Goal: Obtain resource: Obtain resource

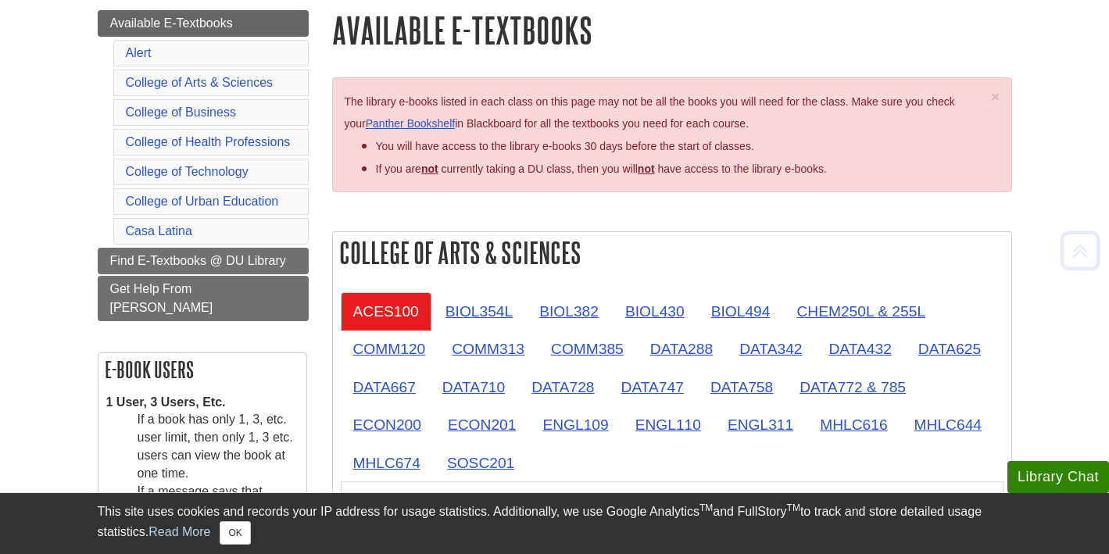
scroll to position [187, 0]
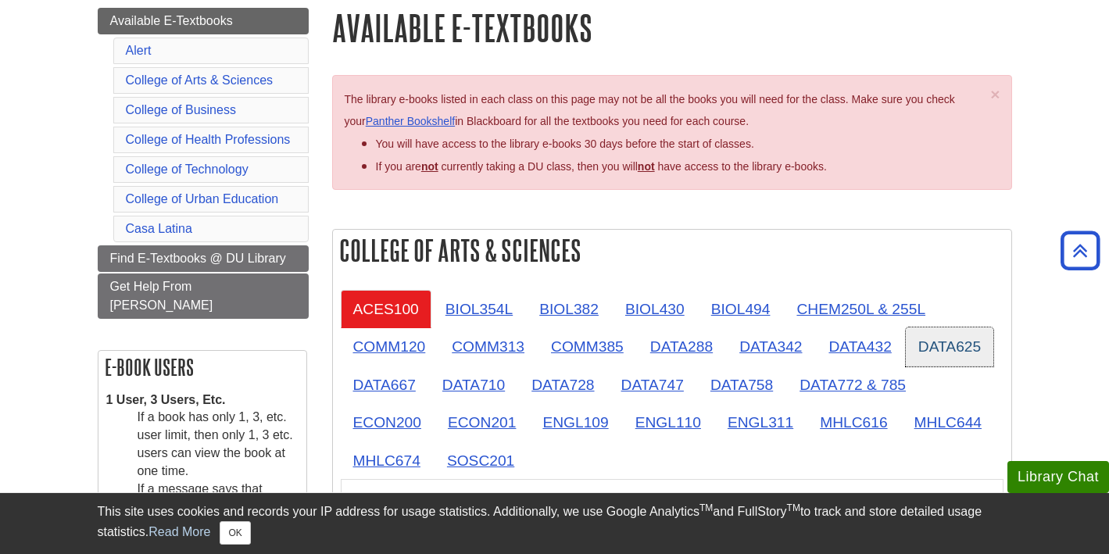
click at [948, 342] on link "DATA625" at bounding box center [950, 347] width 88 height 38
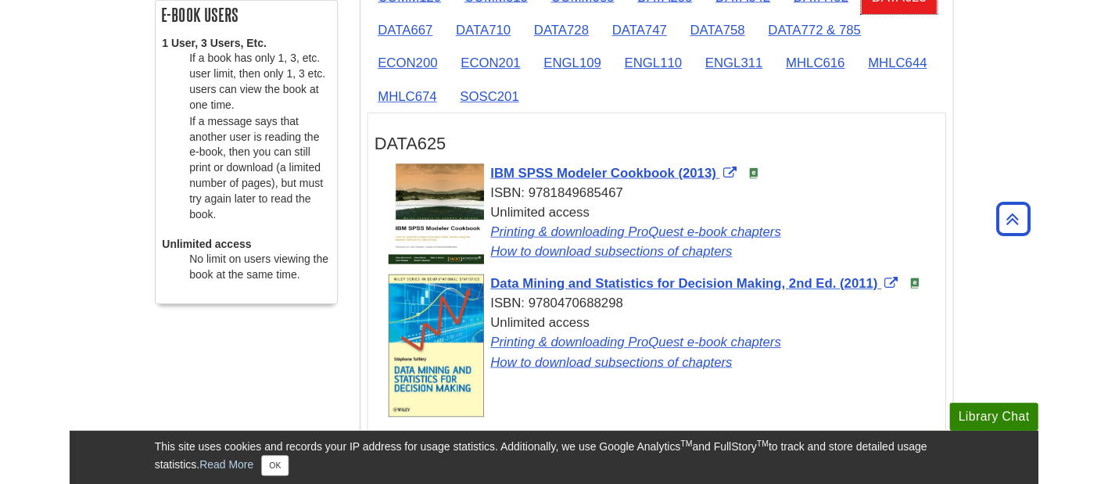
scroll to position [551, 0]
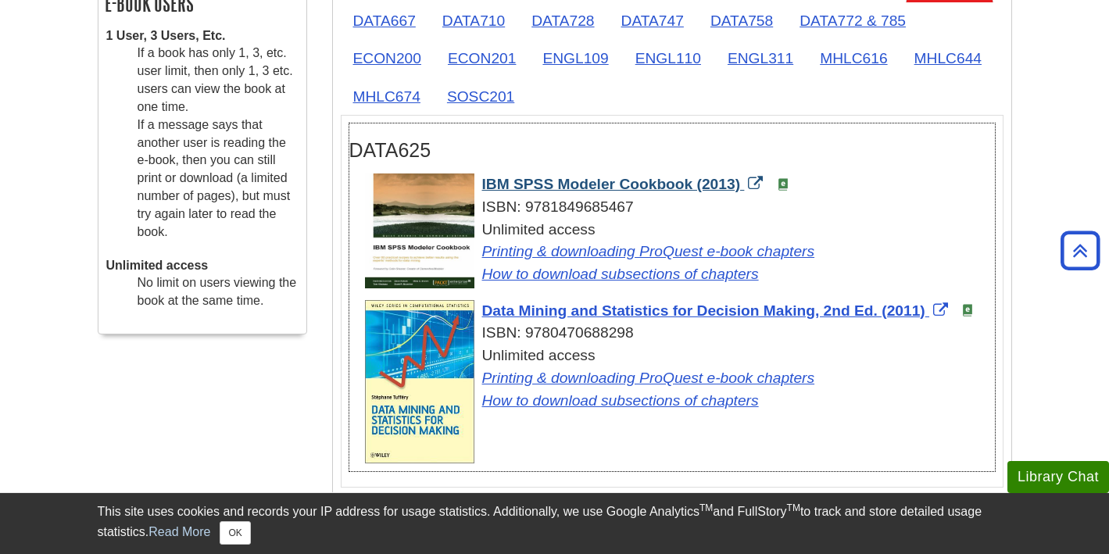
click at [614, 178] on span "IBM SPSS Modeler Cookbook (2013)" at bounding box center [611, 184] width 259 height 16
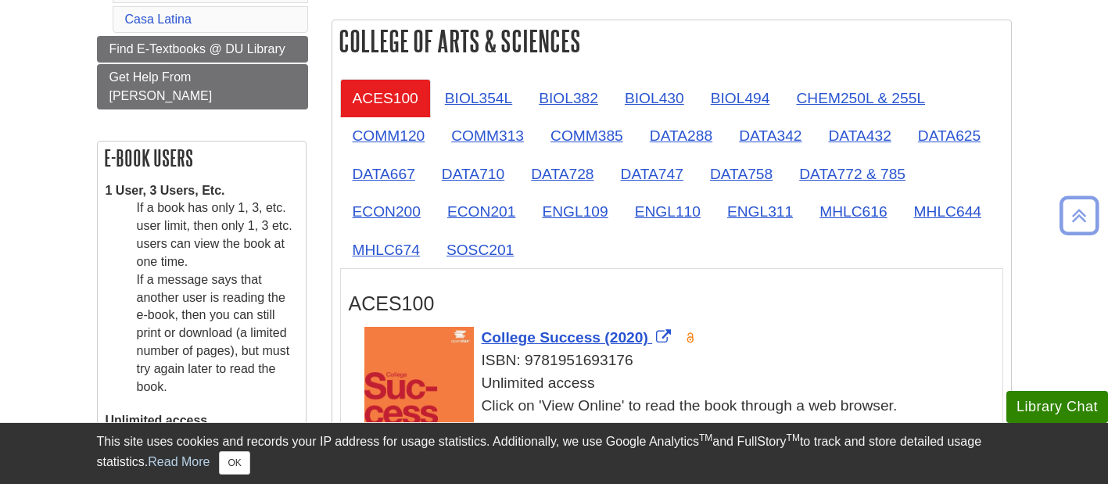
scroll to position [406, 0]
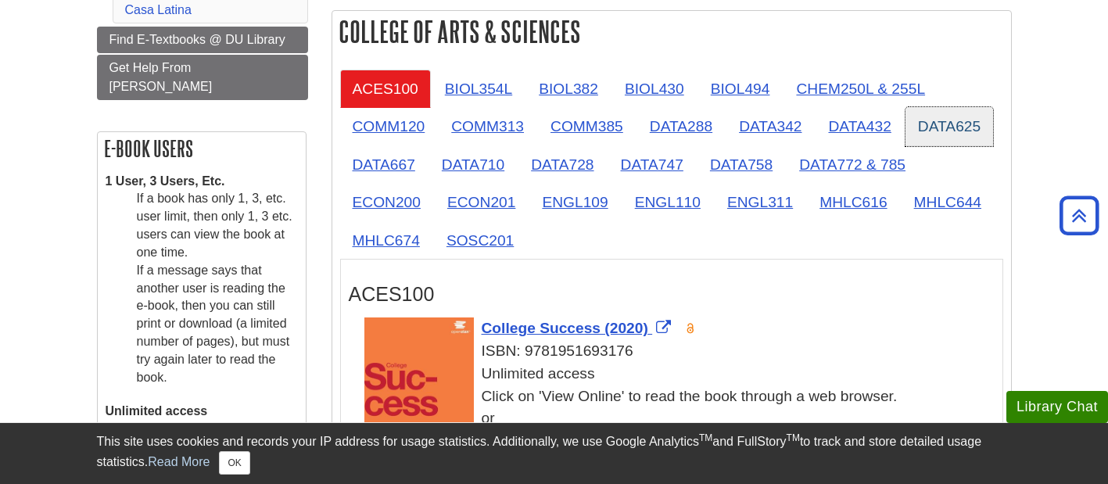
click at [949, 124] on link "DATA625" at bounding box center [949, 126] width 88 height 38
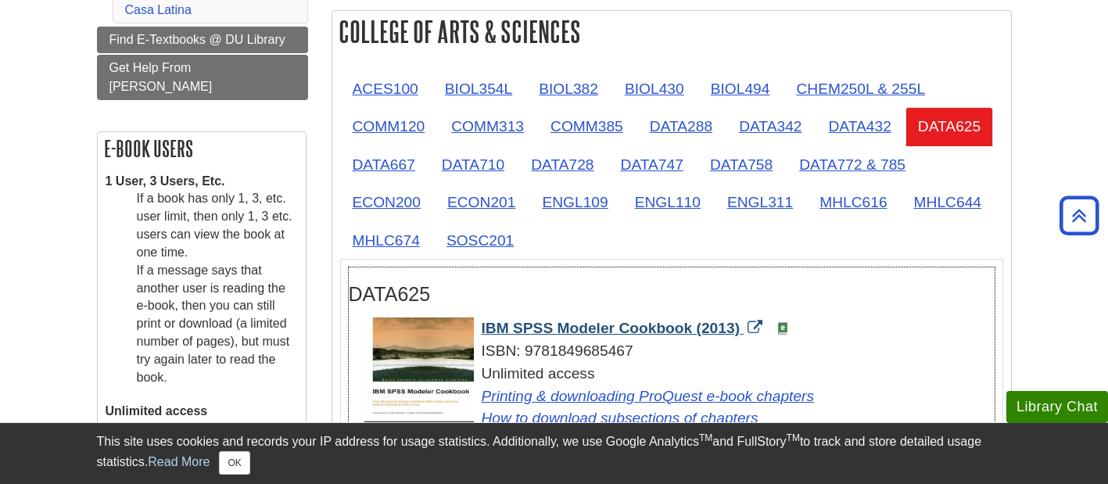
click at [643, 325] on span "IBM SPSS Modeler Cookbook (2013)" at bounding box center [611, 328] width 259 height 16
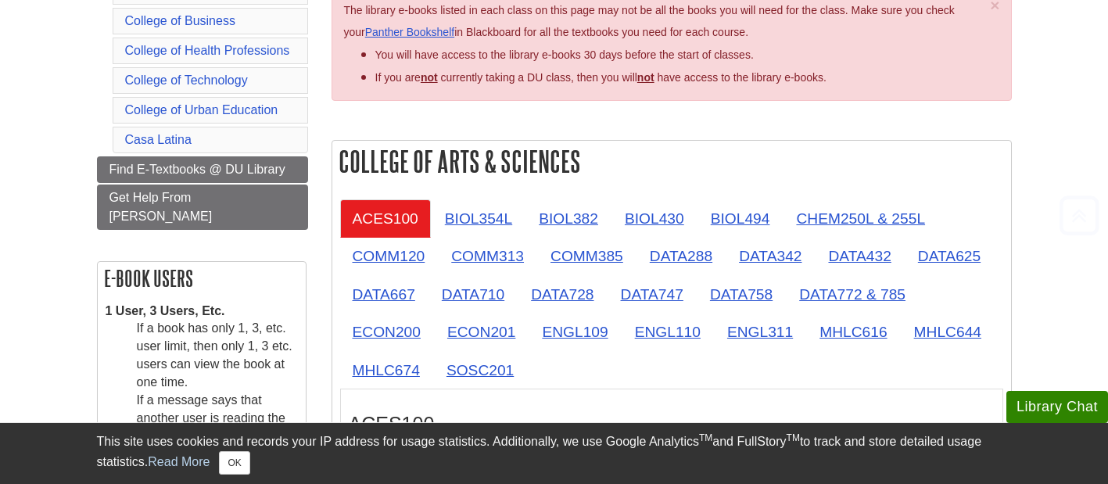
scroll to position [278, 0]
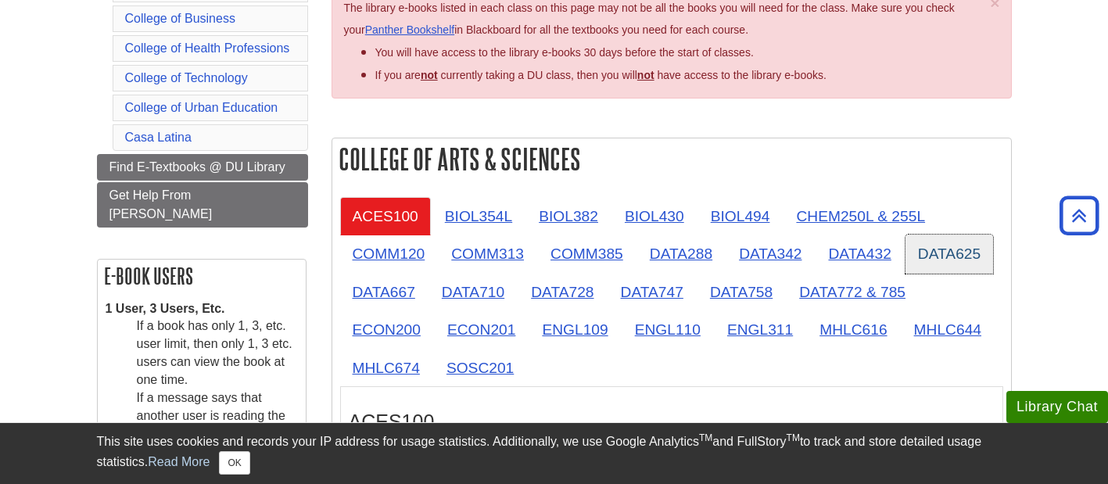
click at [954, 245] on link "DATA625" at bounding box center [949, 254] width 88 height 38
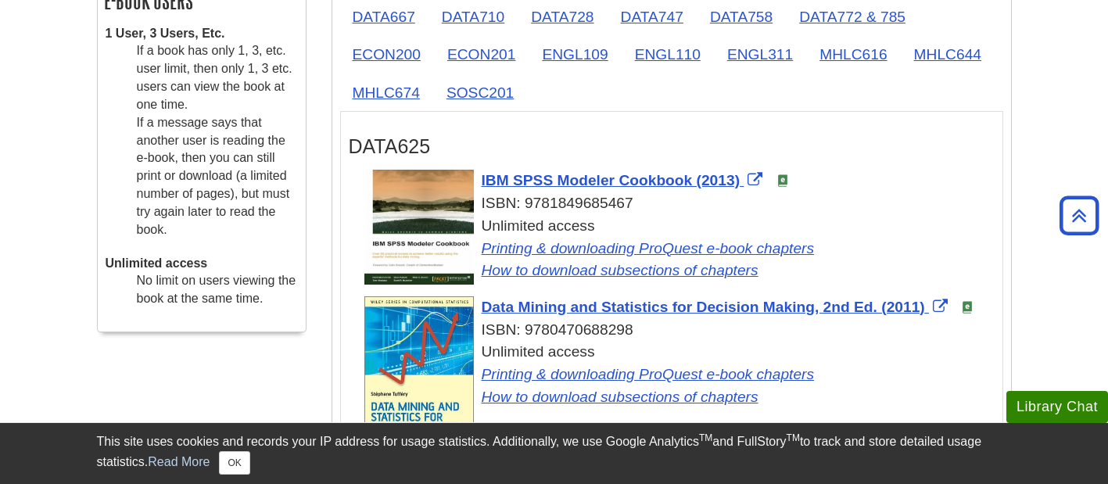
scroll to position [568, 0]
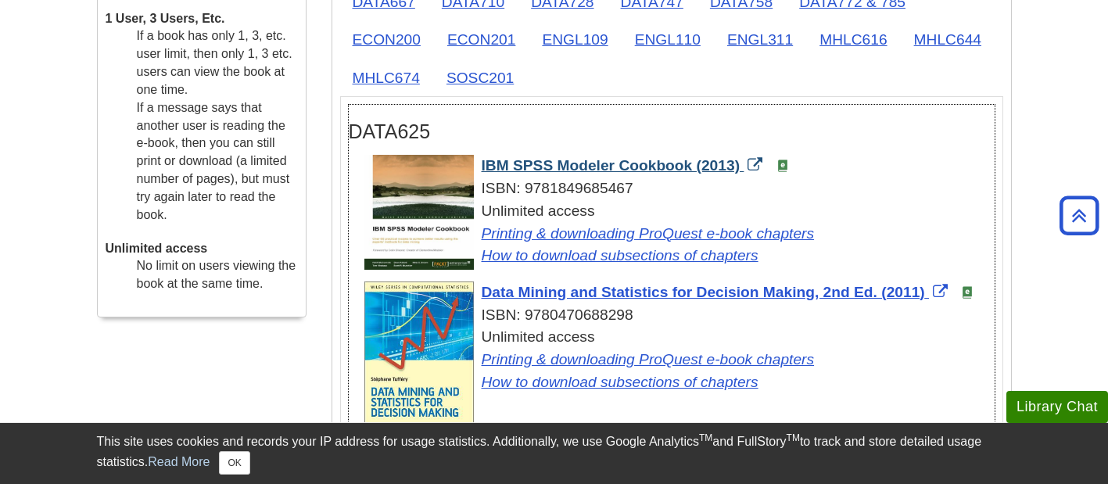
click at [676, 163] on span "IBM SPSS Modeler Cookbook (2013)" at bounding box center [611, 165] width 259 height 16
